Goal: Task Accomplishment & Management: Use online tool/utility

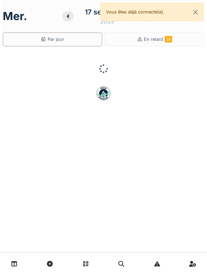
click at [17, 262] on icon at bounding box center [14, 263] width 6 height 6
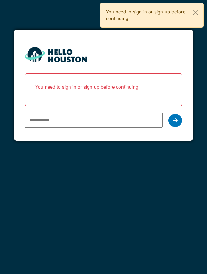
click at [113, 120] on input "email" at bounding box center [94, 120] width 138 height 15
type input "**********"
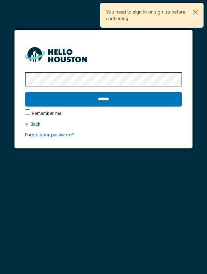
click at [153, 98] on input "******" at bounding box center [104, 99] width 158 height 15
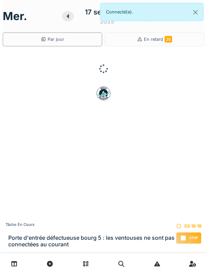
click at [197, 232] on div "Stop" at bounding box center [189, 238] width 26 height 12
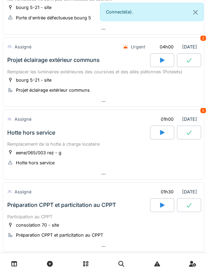
scroll to position [213, 0]
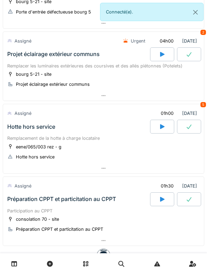
click at [87, 133] on div "Hotte hors service" at bounding box center [78, 126] width 144 height 14
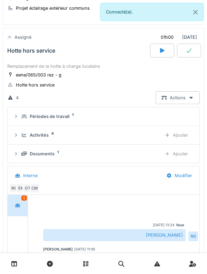
scroll to position [29, 0]
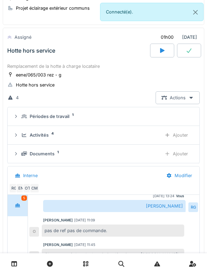
click at [48, 134] on div "Activités" at bounding box center [39, 135] width 19 height 7
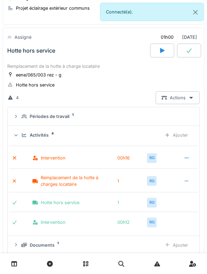
click at [152, 155] on div "RG" at bounding box center [152, 158] width 10 height 10
click at [52, 155] on div "Intervention" at bounding box center [73, 157] width 83 height 7
click at [51, 137] on div "Activités 4" at bounding box center [88, 135] width 135 height 7
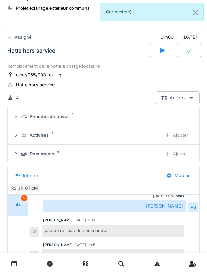
click at [53, 130] on div "Activités 4 Ajouter" at bounding box center [103, 134] width 181 height 13
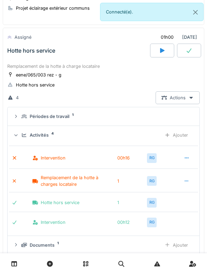
click at [54, 158] on div "Intervention" at bounding box center [73, 157] width 83 height 7
click at [187, 158] on icon at bounding box center [187, 157] width 6 height 4
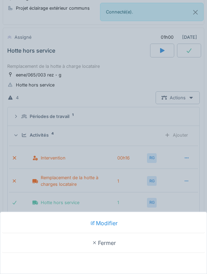
click at [143, 185] on div "Modifier Fermer" at bounding box center [103, 137] width 207 height 274
